Goal: Information Seeking & Learning: Learn about a topic

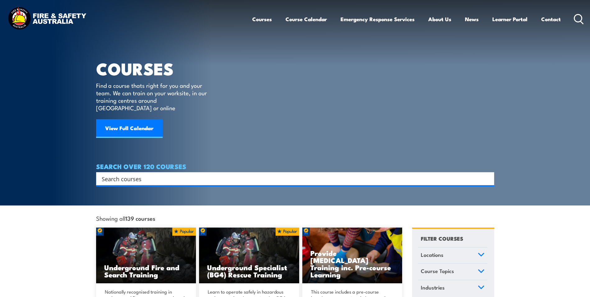
click at [260, 19] on link "Courses" at bounding box center [262, 19] width 20 height 16
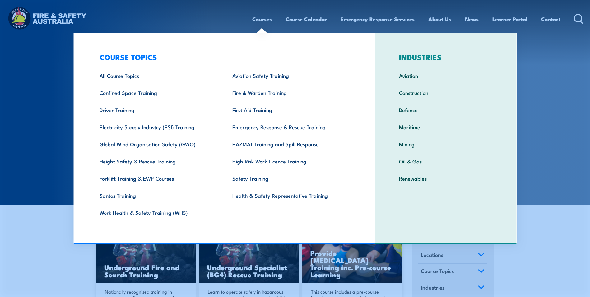
click at [31, 147] on section "COURSES Find a course thats right for you and your team. We can train on your w…" at bounding box center [295, 102] width 590 height 205
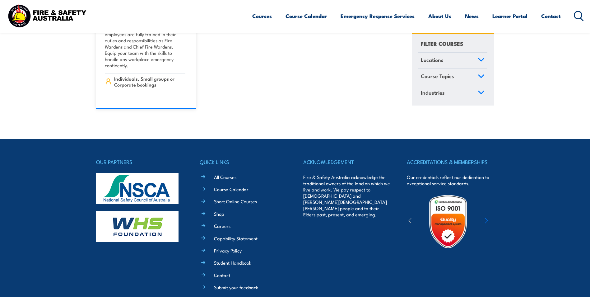
scroll to position [7212, 0]
